Goal: Transaction & Acquisition: Subscribe to service/newsletter

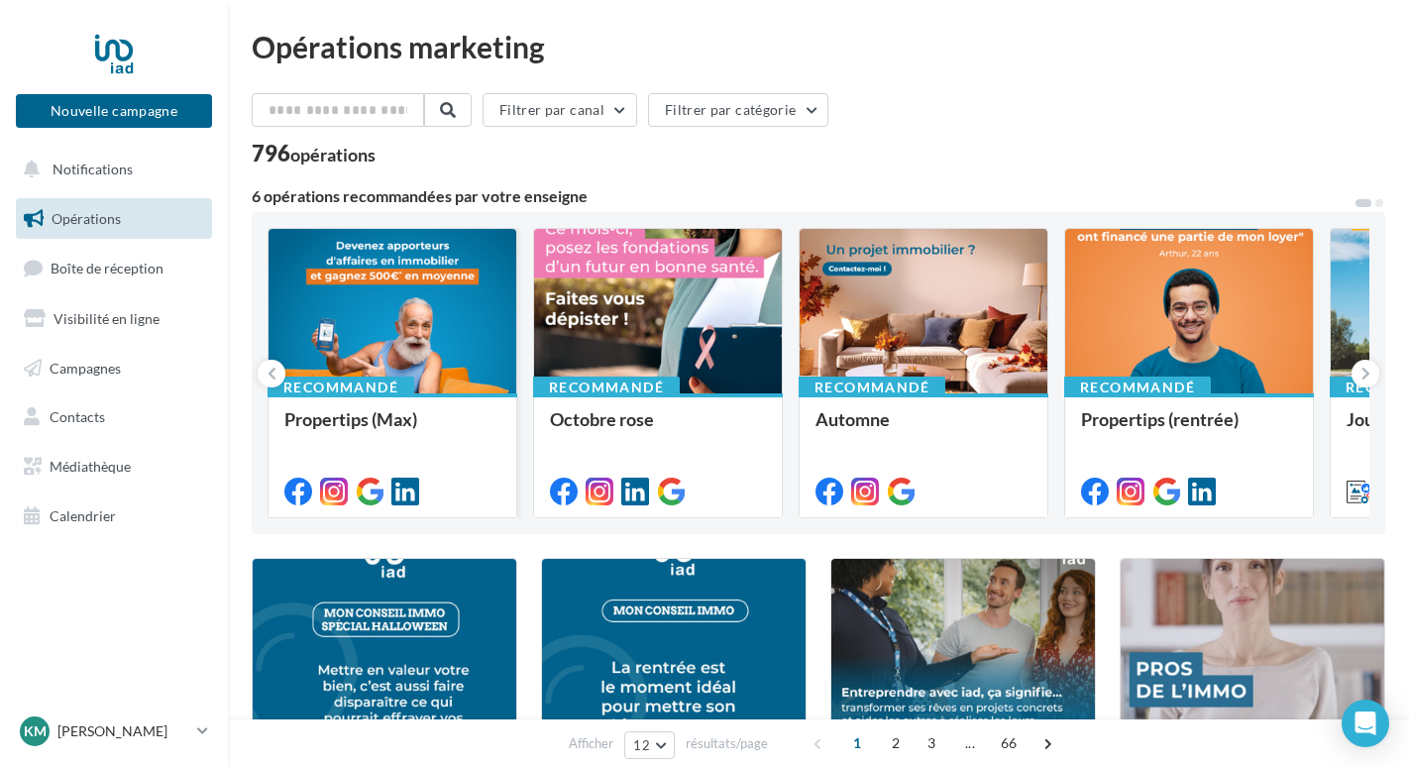
click at [397, 337] on div at bounding box center [393, 312] width 248 height 166
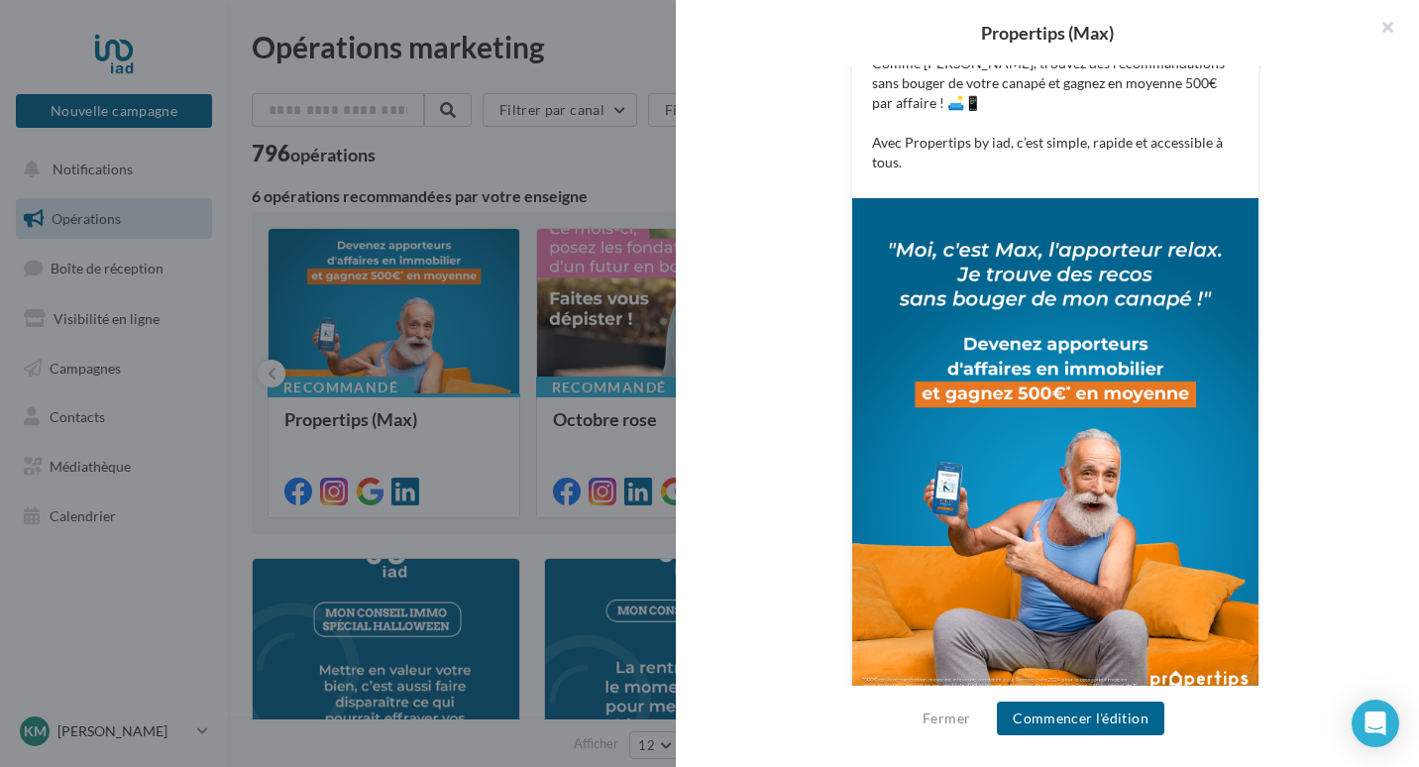
scroll to position [504, 0]
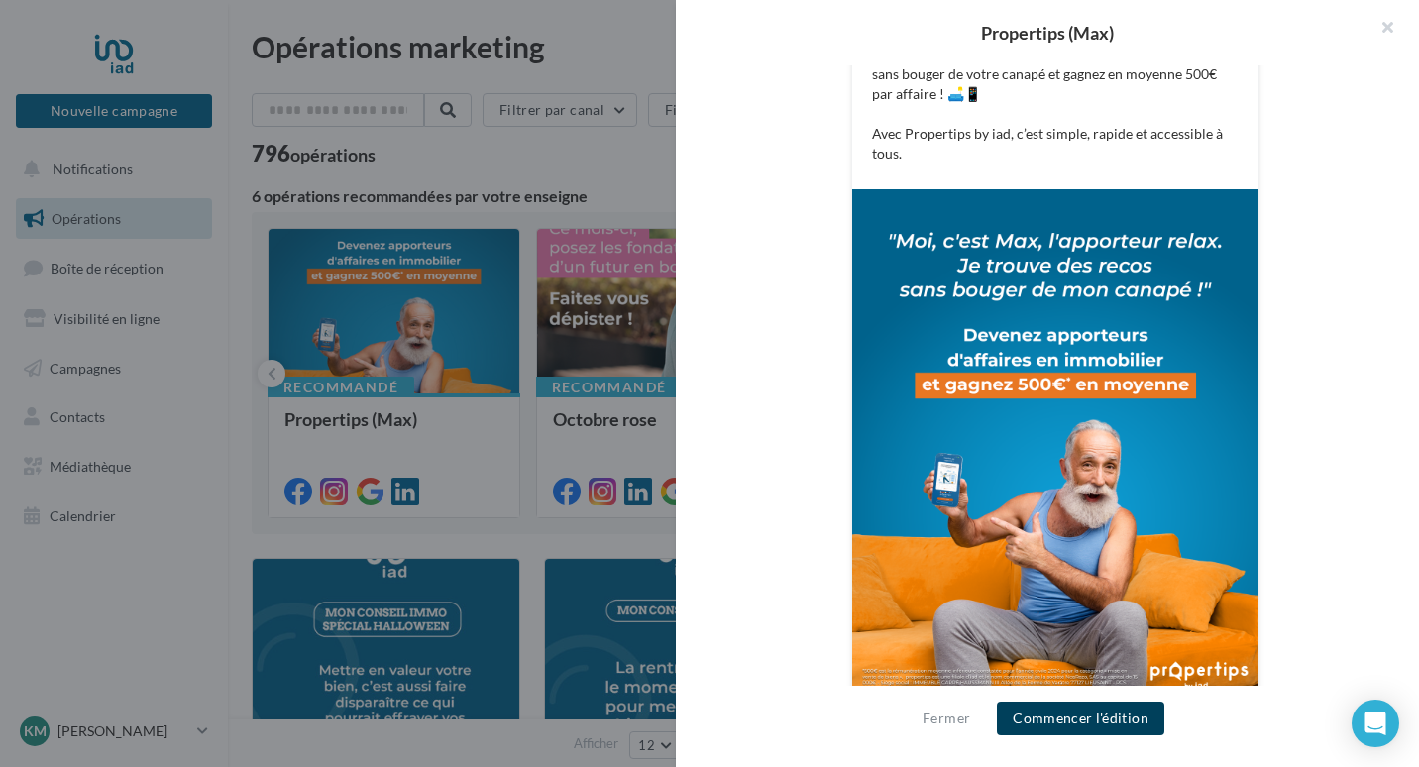
click at [1100, 722] on button "Commencer l'édition" at bounding box center [1080, 718] width 167 height 34
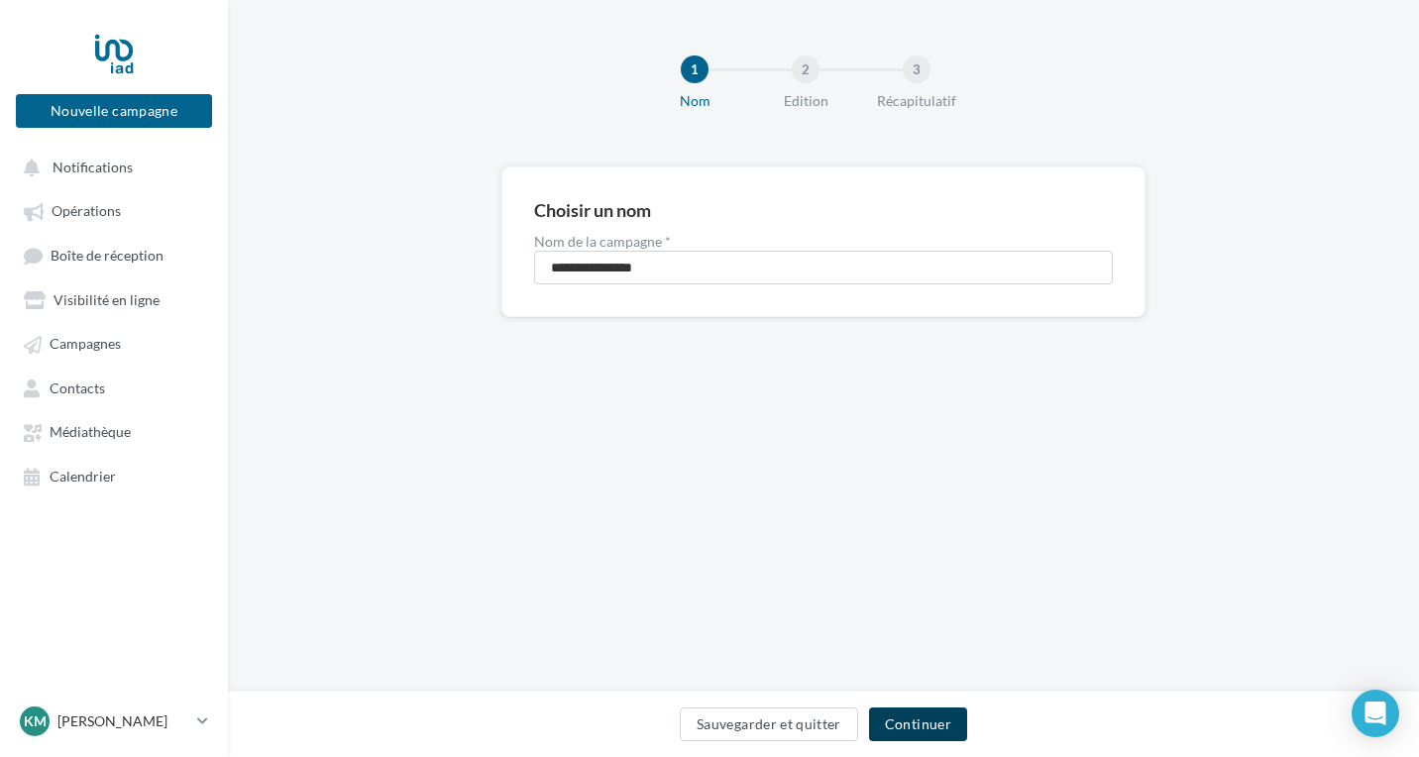
click at [901, 719] on button "Continuer" at bounding box center [918, 724] width 98 height 34
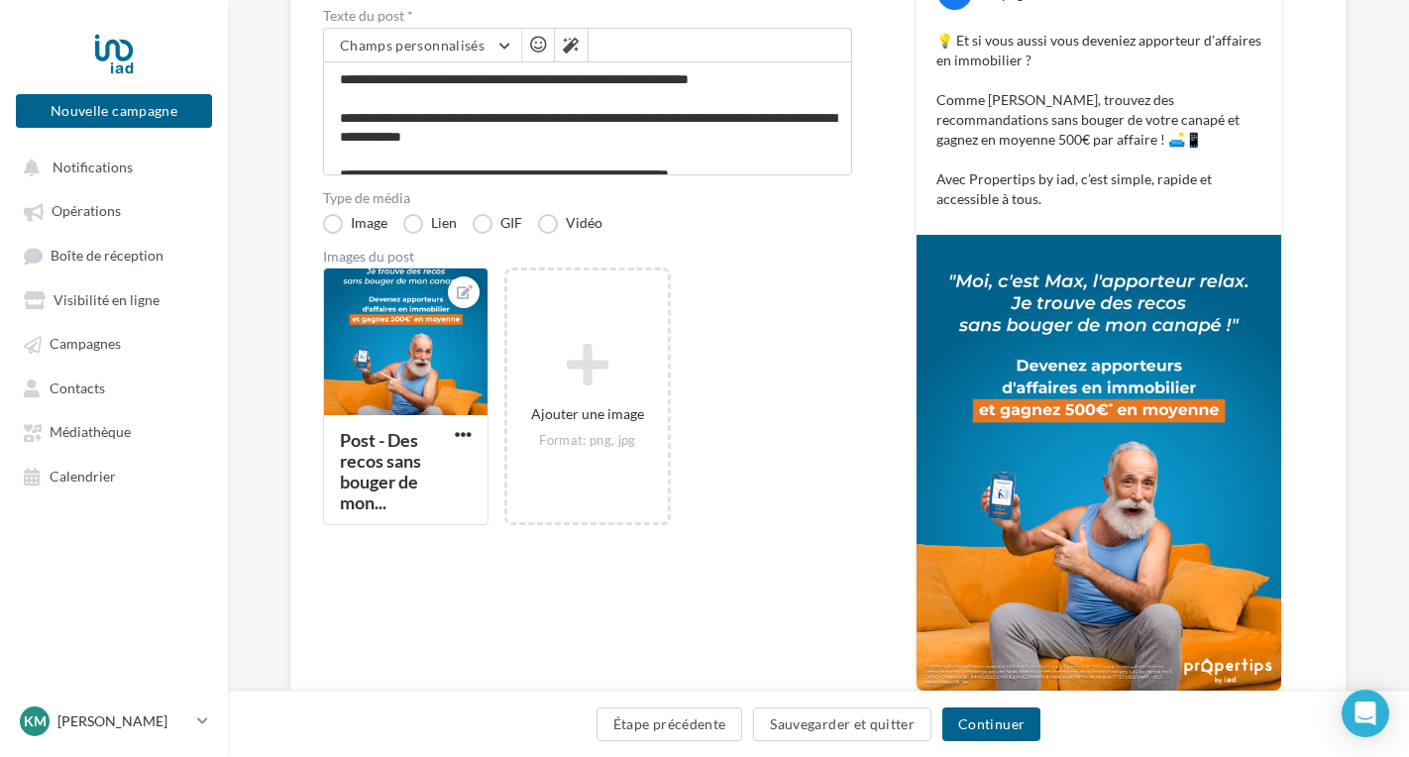
scroll to position [396, 0]
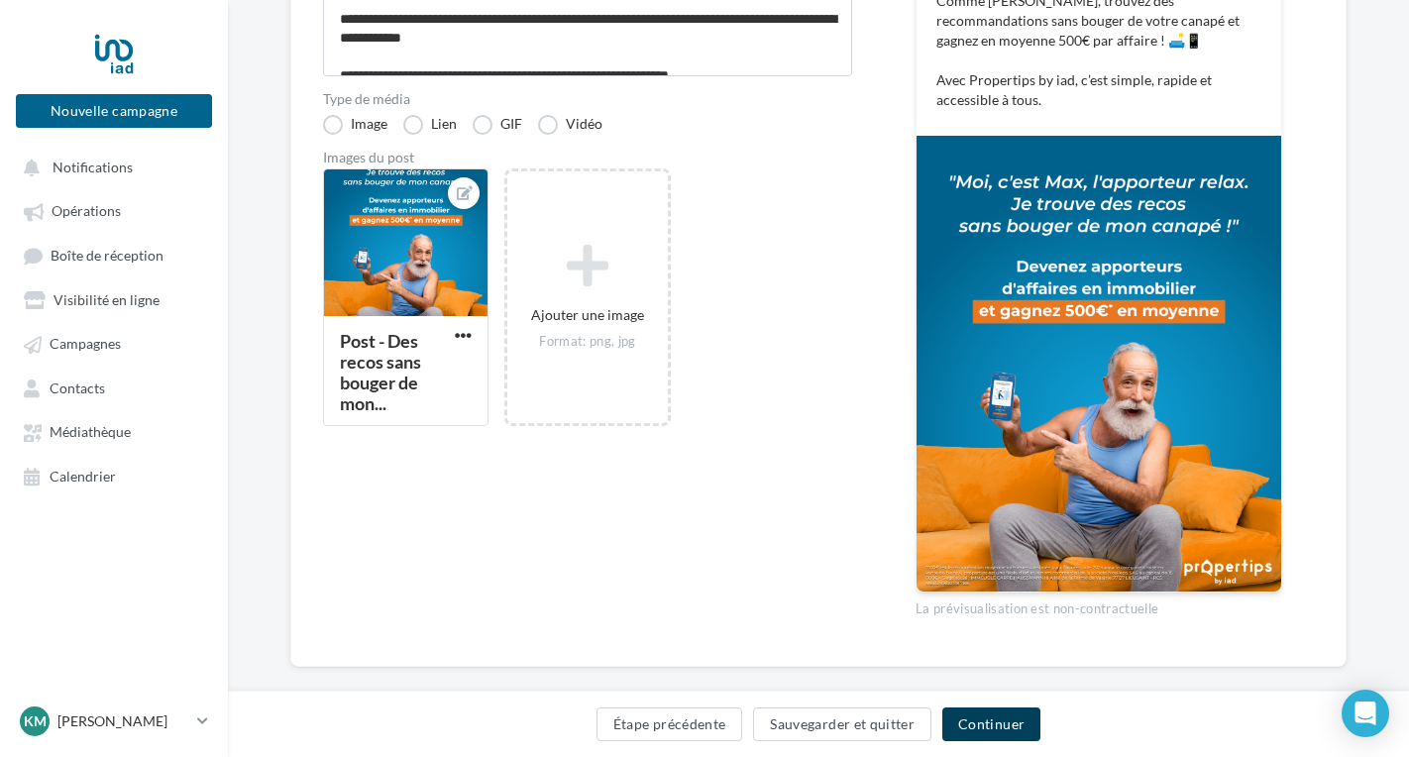
click at [991, 724] on button "Continuer" at bounding box center [991, 724] width 98 height 34
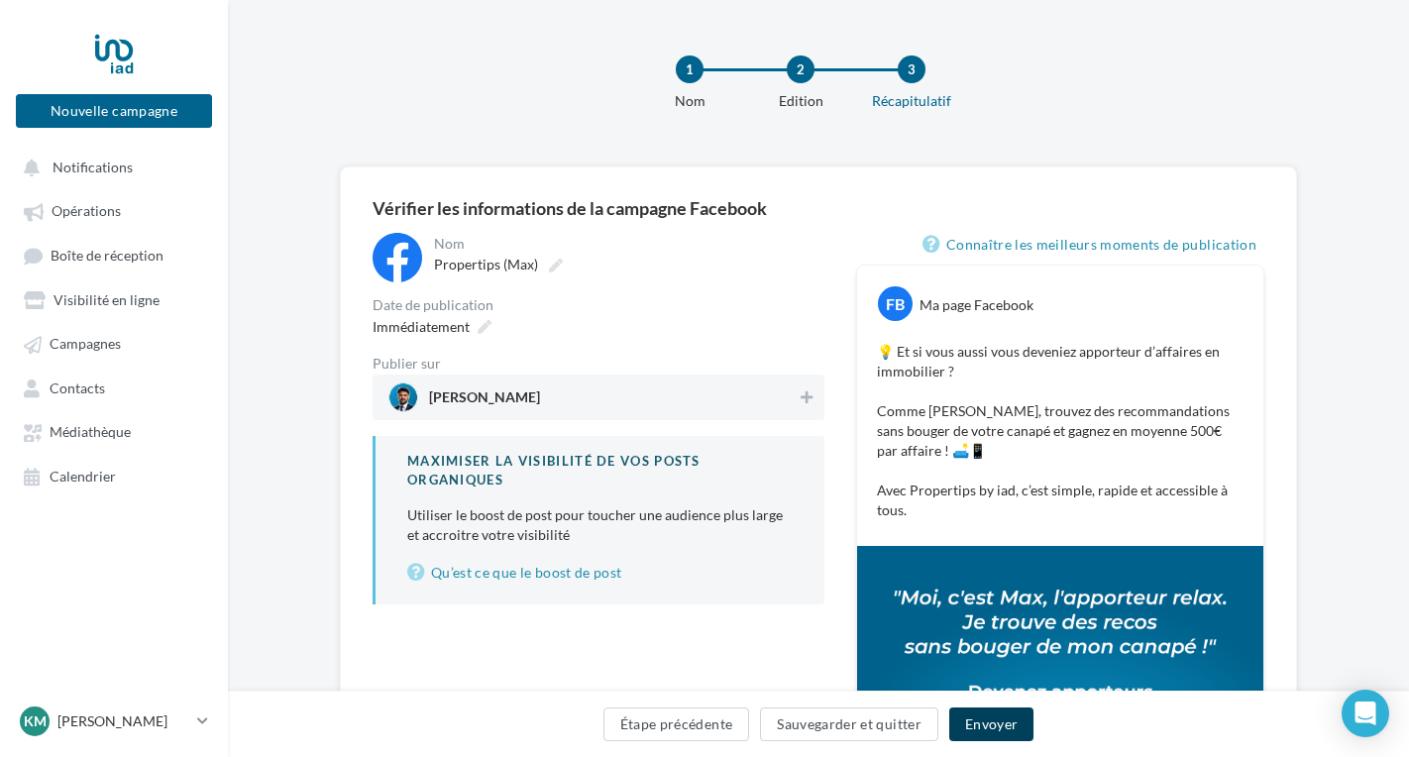
click at [984, 733] on button "Envoyer" at bounding box center [991, 724] width 84 height 34
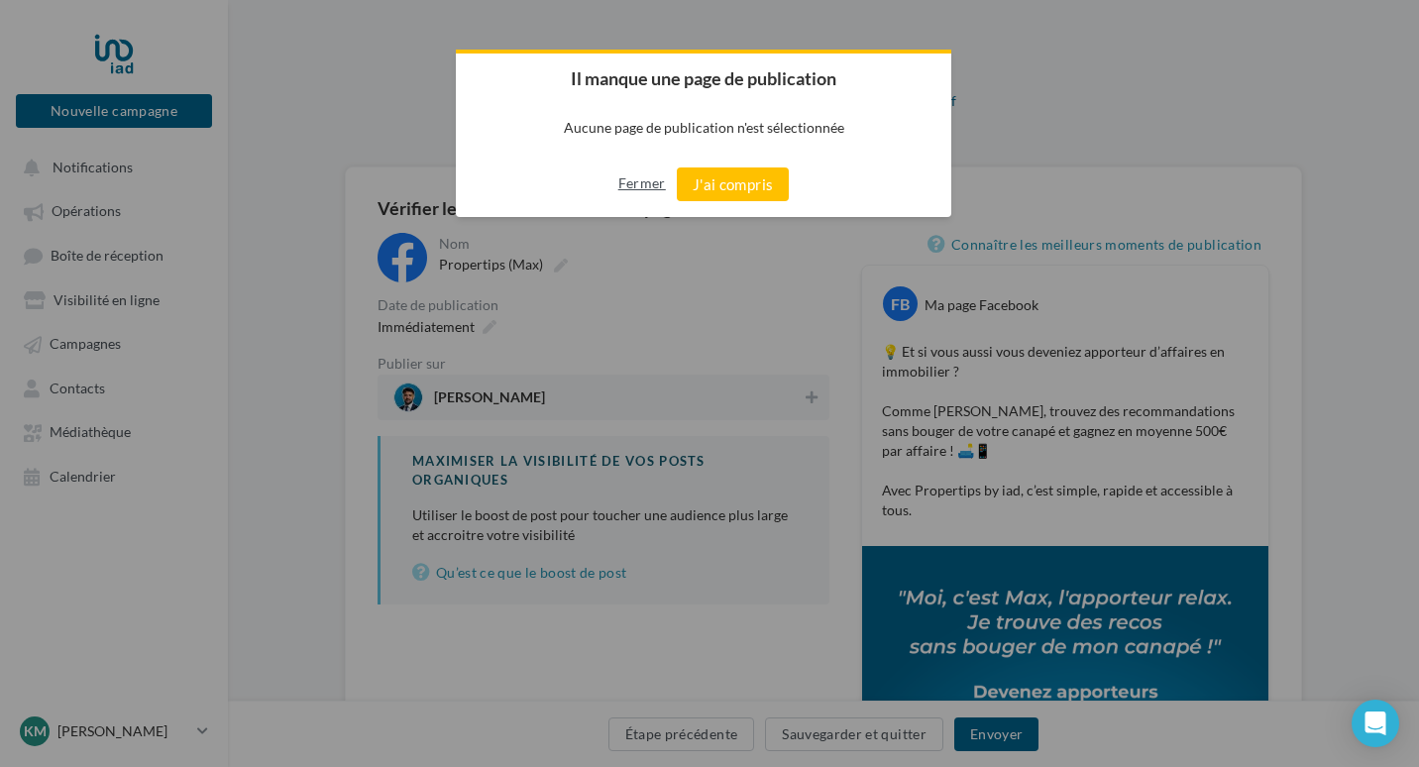
click at [642, 182] on button "Fermer" at bounding box center [642, 183] width 48 height 32
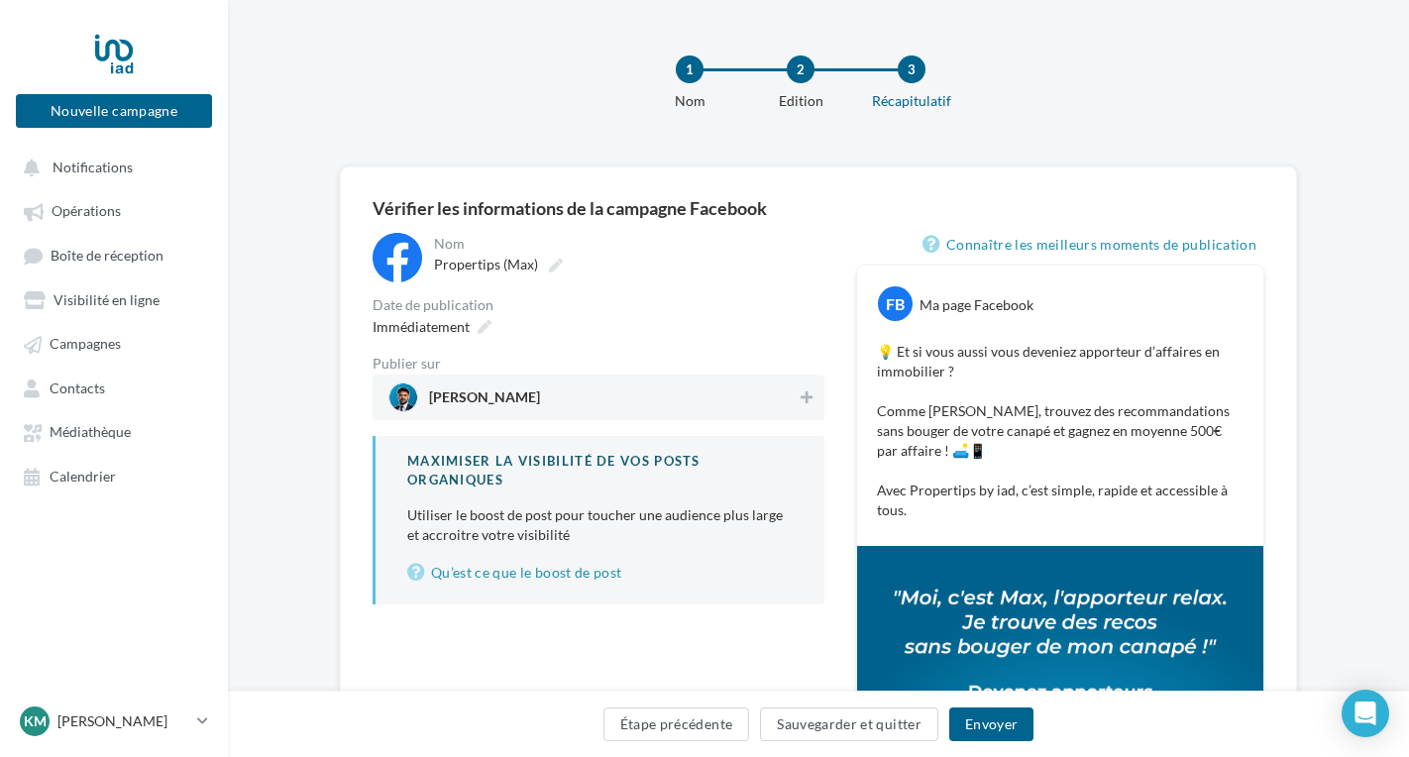
click at [575, 390] on span "Mahmoud Karim IAD" at bounding box center [592, 397] width 408 height 30
click at [989, 723] on button "Envoyer" at bounding box center [991, 724] width 84 height 34
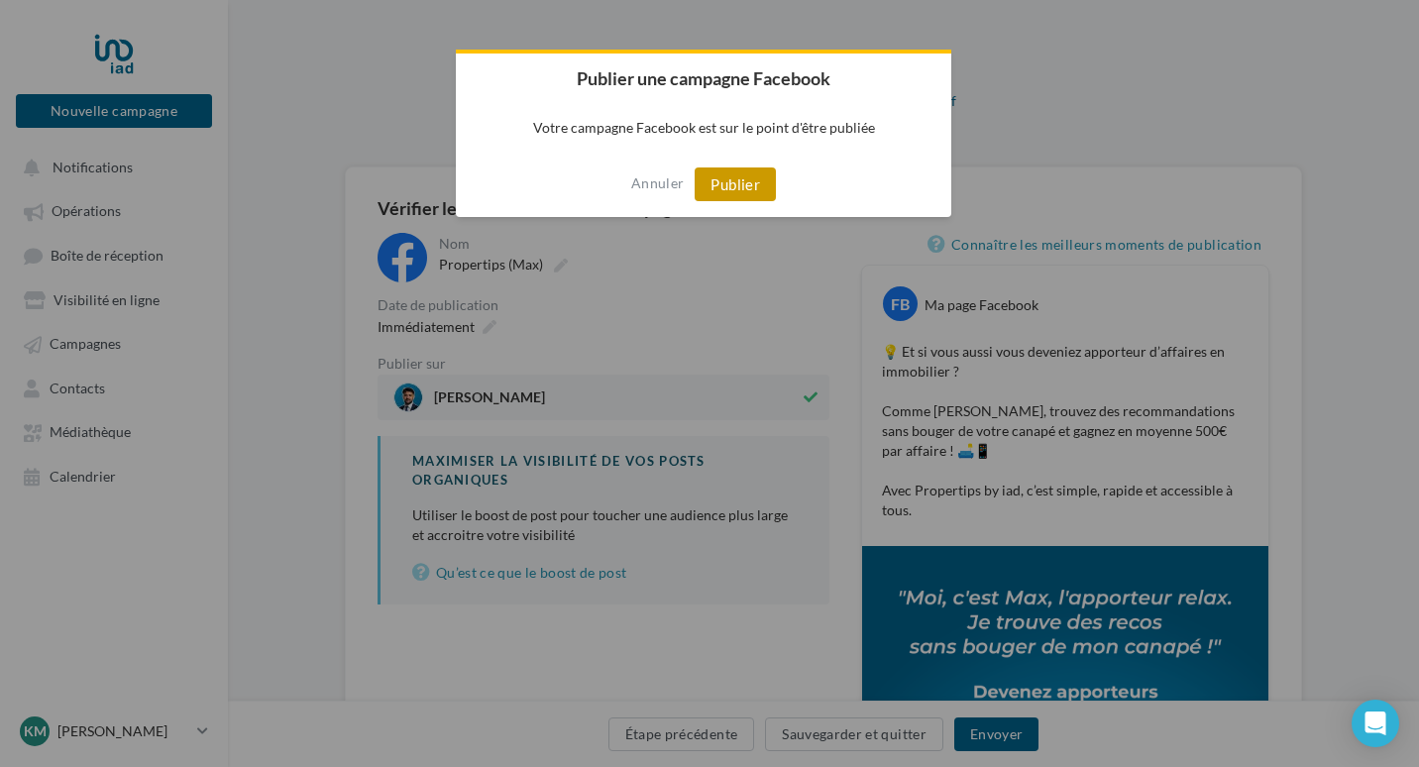
click at [729, 186] on button "Publier" at bounding box center [735, 184] width 81 height 34
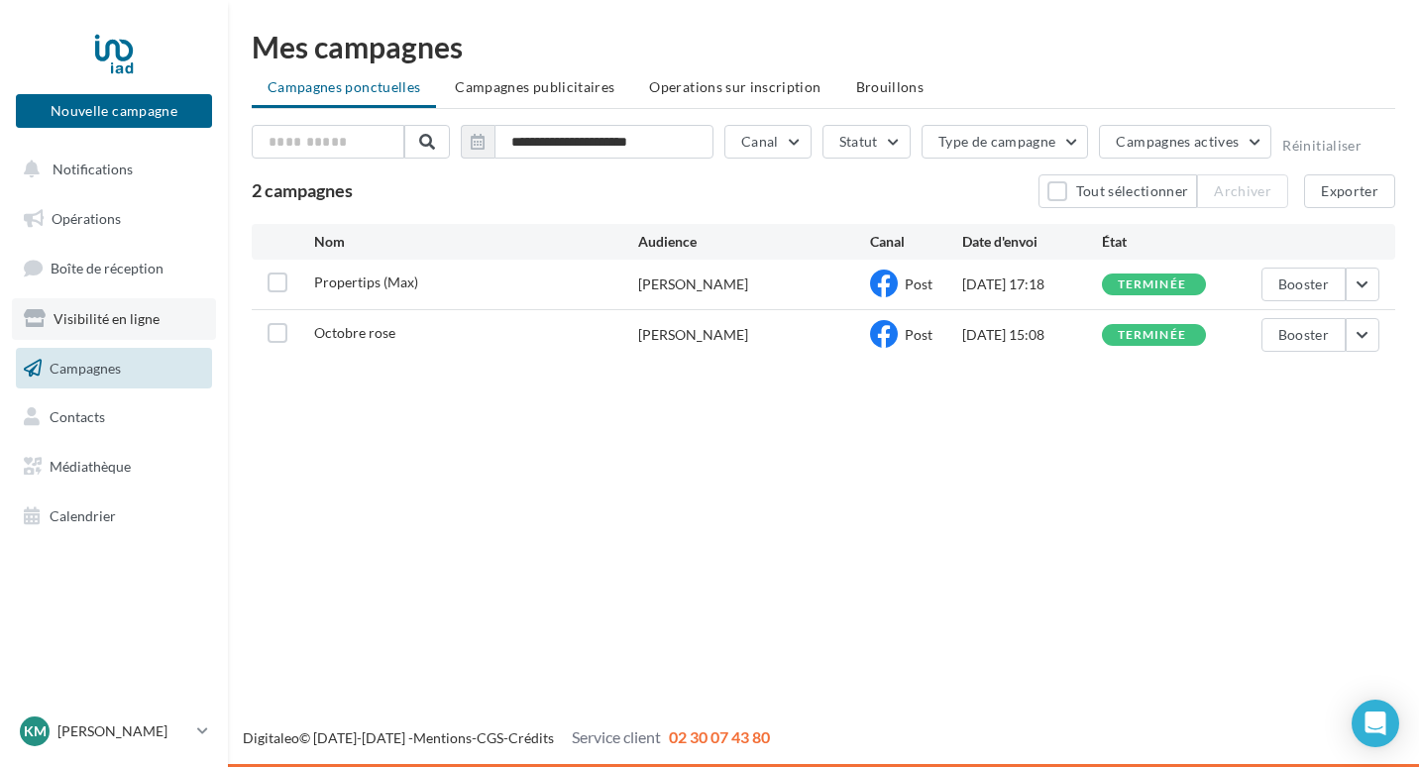
click at [118, 334] on link "Visibilité en ligne" at bounding box center [114, 319] width 204 height 42
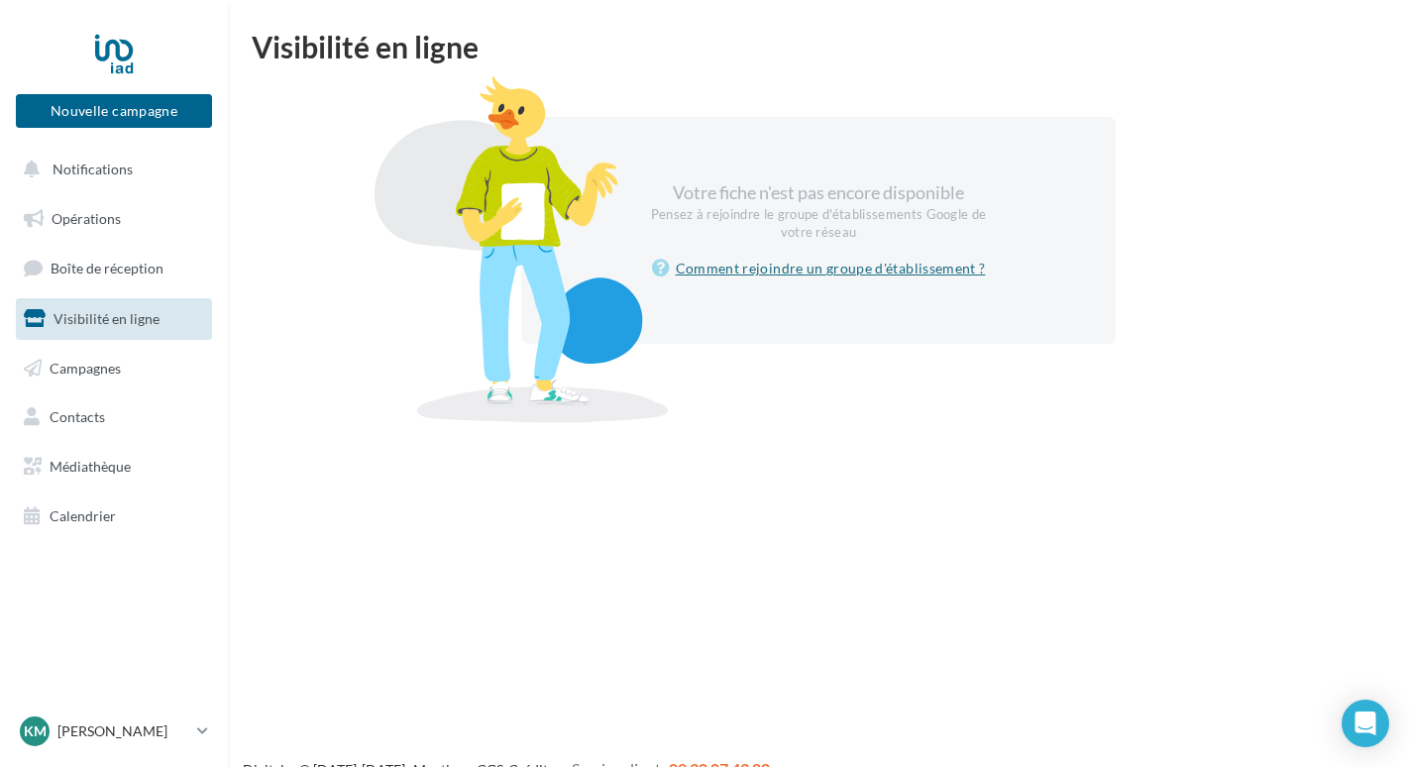
click at [783, 268] on link "Comment rejoindre un groupe d'établissement ?" at bounding box center [819, 269] width 334 height 24
click at [94, 424] on span "Contacts" at bounding box center [77, 416] width 55 height 17
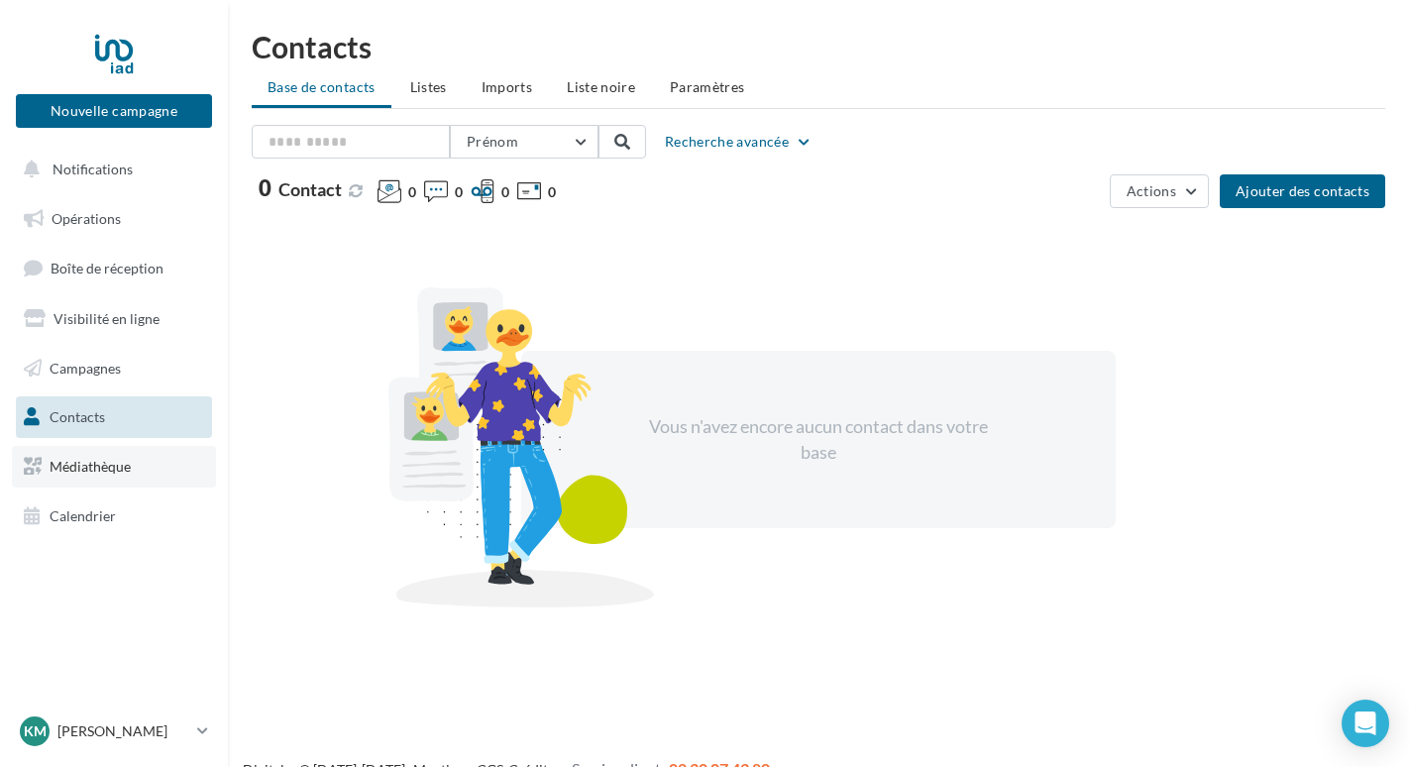
click at [113, 474] on span "Médiathèque" at bounding box center [90, 466] width 81 height 17
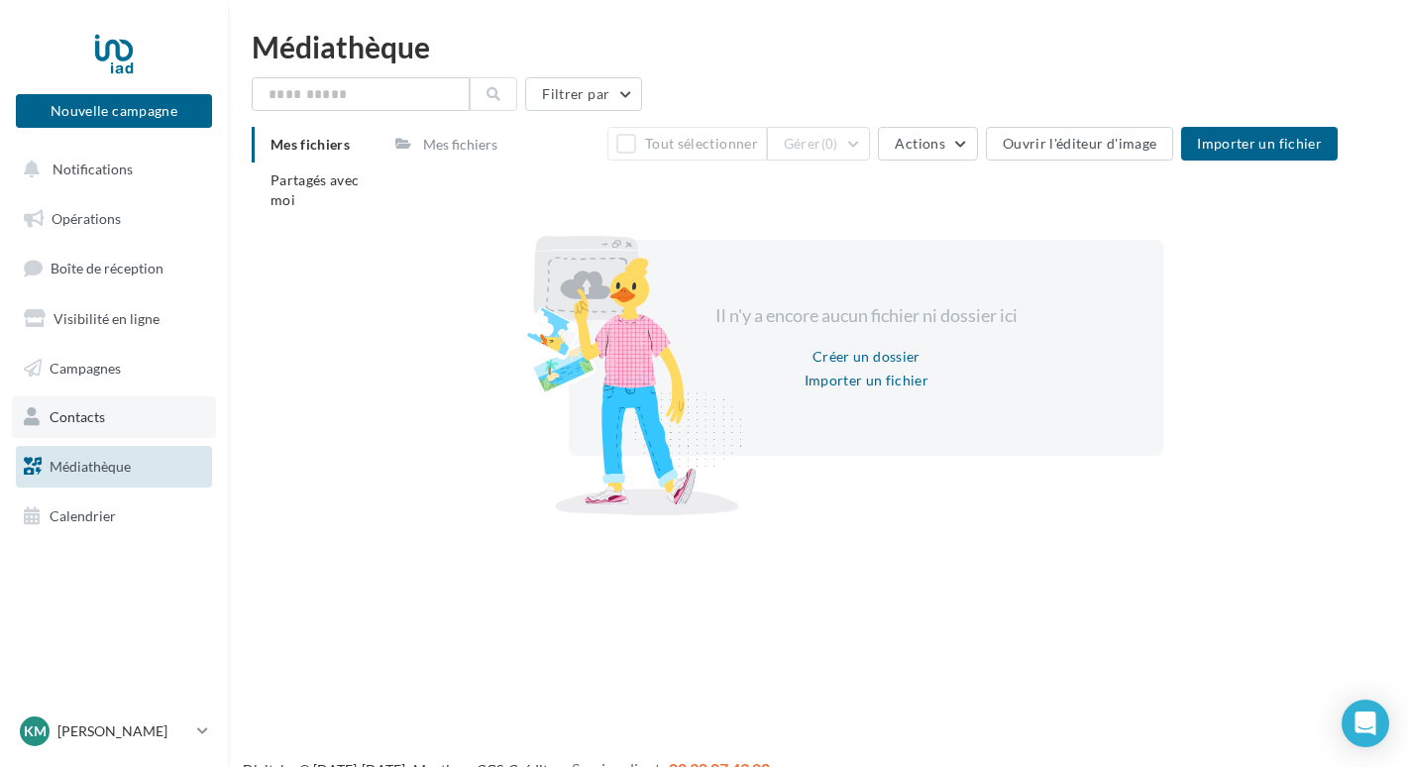
click at [91, 422] on span "Contacts" at bounding box center [77, 416] width 55 height 17
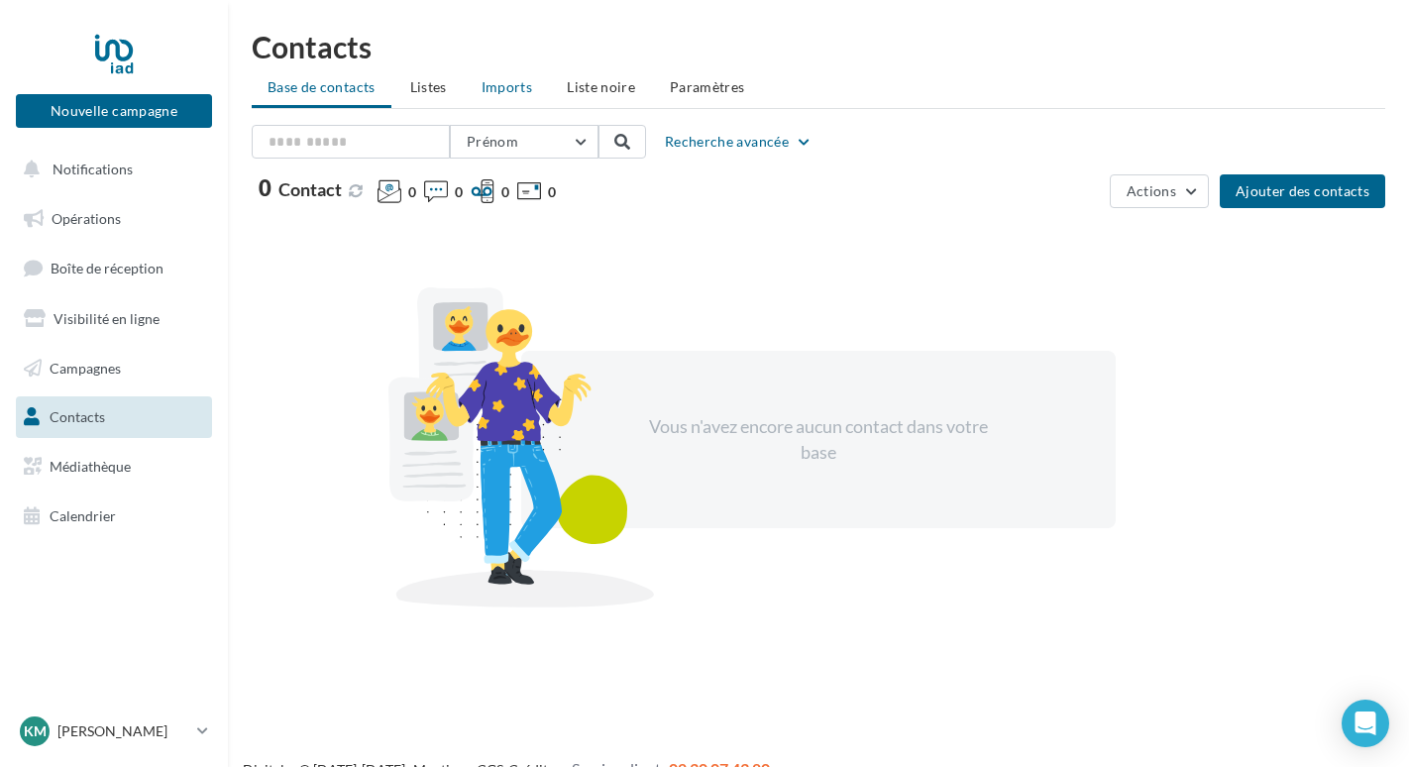
click at [502, 94] on span "Imports" at bounding box center [507, 86] width 51 height 17
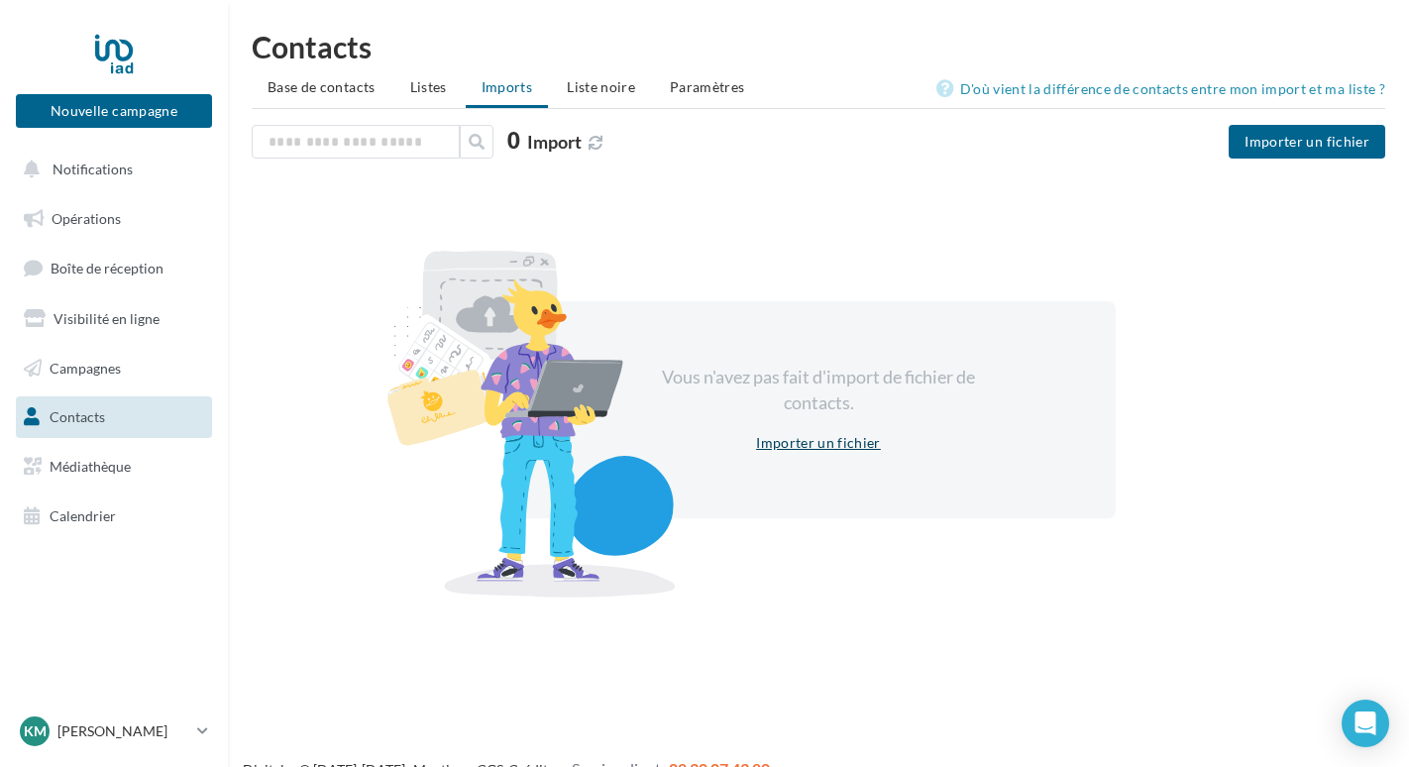
click at [766, 450] on button "Importer un fichier" at bounding box center [818, 443] width 141 height 24
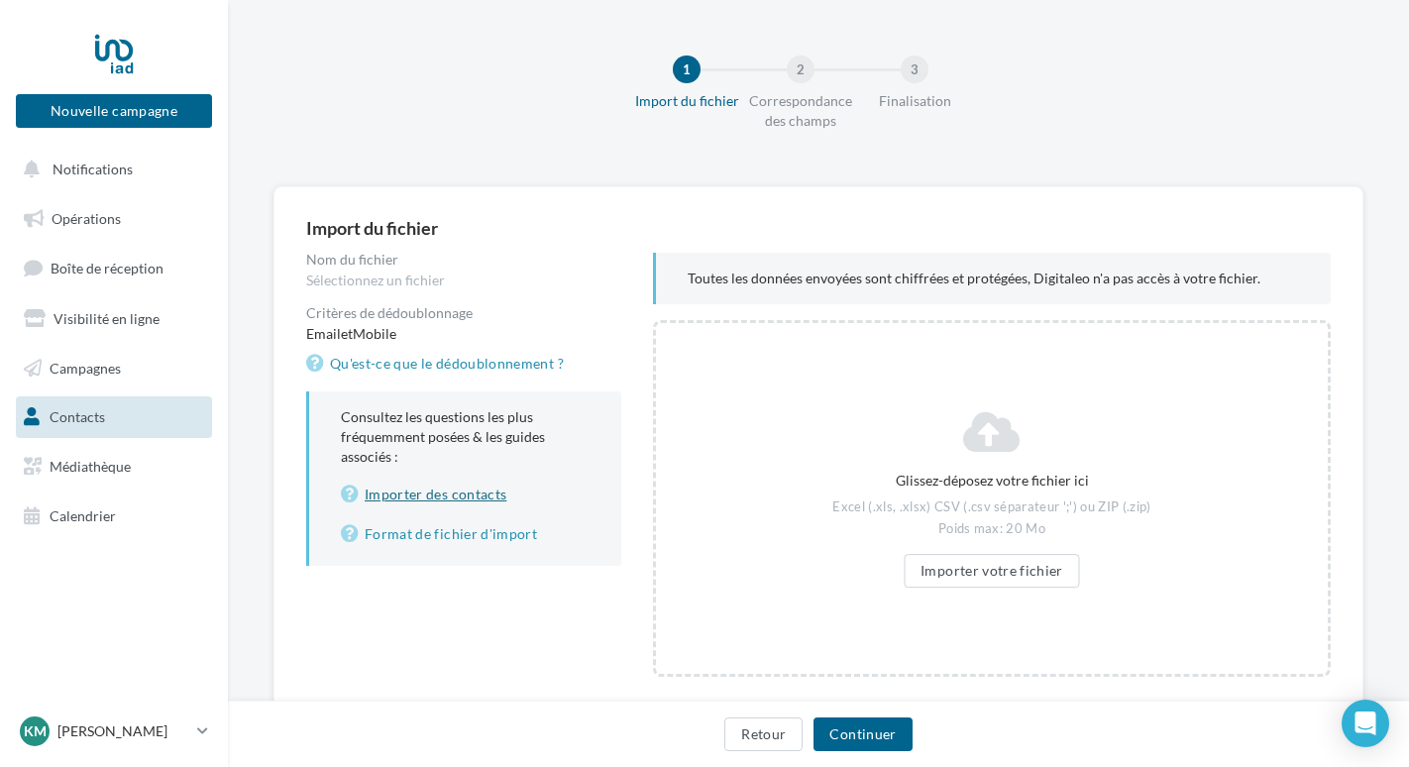
click at [439, 494] on link "Importer des contacts" at bounding box center [465, 495] width 249 height 24
